Goal: Task Accomplishment & Management: Manage account settings

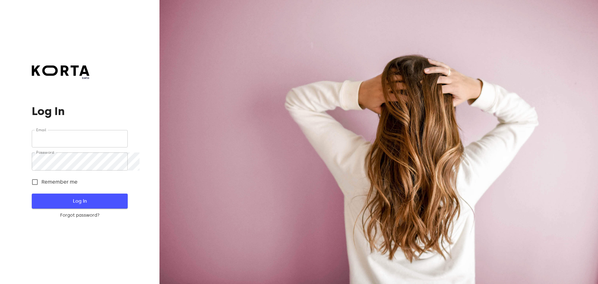
type input "[EMAIL_ADDRESS][DOMAIN_NAME]"
click at [82, 205] on span "Log In" at bounding box center [80, 201] width 76 height 8
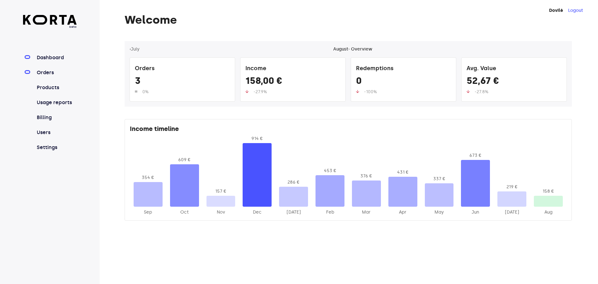
click at [52, 76] on link "Orders" at bounding box center [55, 72] width 41 height 7
